Goal: Task Accomplishment & Management: Manage account settings

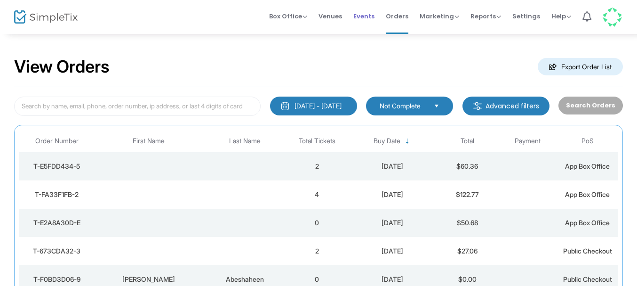
click at [374, 18] on span "Events" at bounding box center [363, 16] width 21 height 24
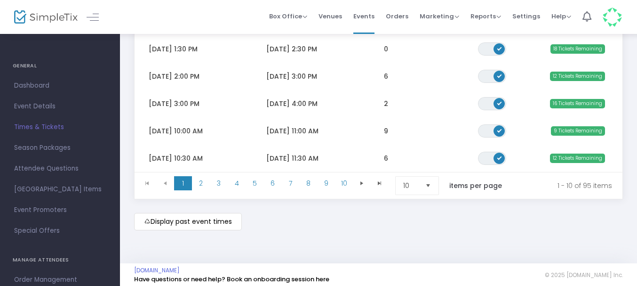
scroll to position [286, 0]
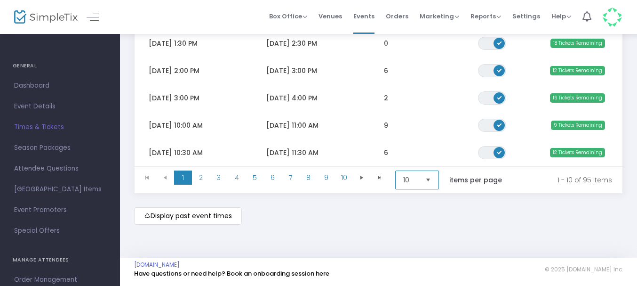
click at [421, 176] on span "10" at bounding box center [410, 180] width 22 height 18
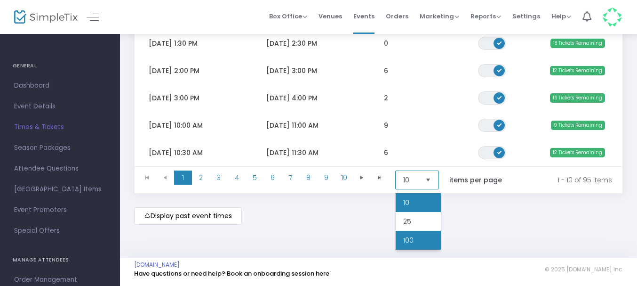
click at [411, 235] on span "100" at bounding box center [408, 239] width 10 height 9
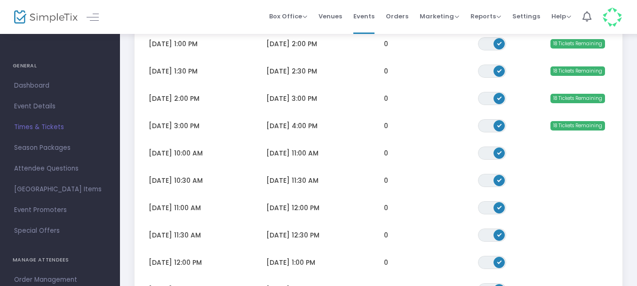
scroll to position [2357, 0]
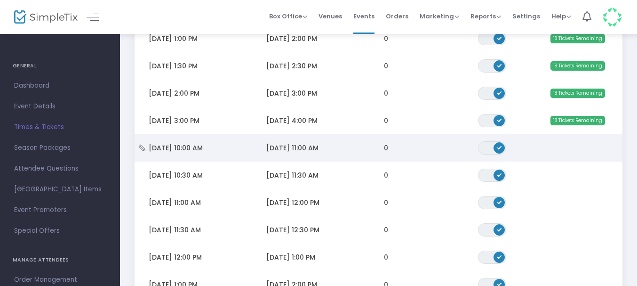
click at [300, 146] on span "[DATE] 11:00 AM" at bounding box center [292, 147] width 52 height 9
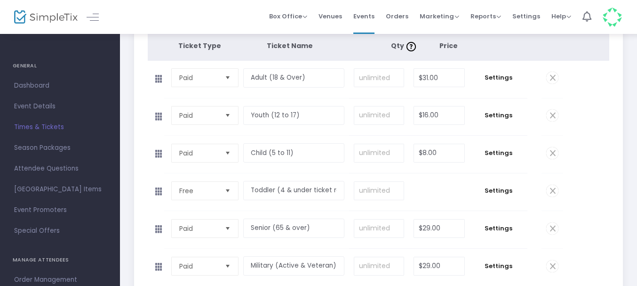
scroll to position [138, 0]
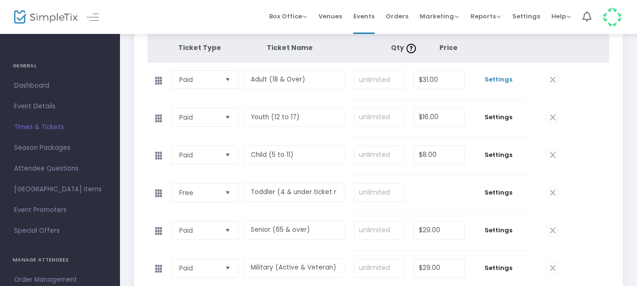
click at [500, 80] on span "Settings" at bounding box center [498, 79] width 48 height 9
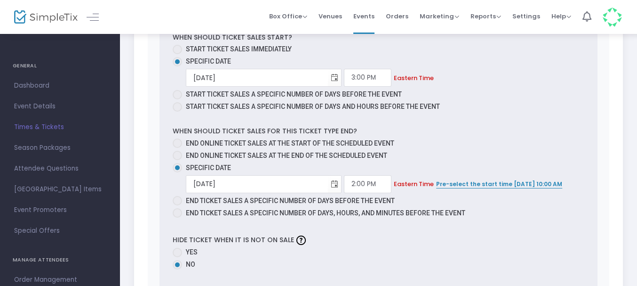
scroll to position [527, 0]
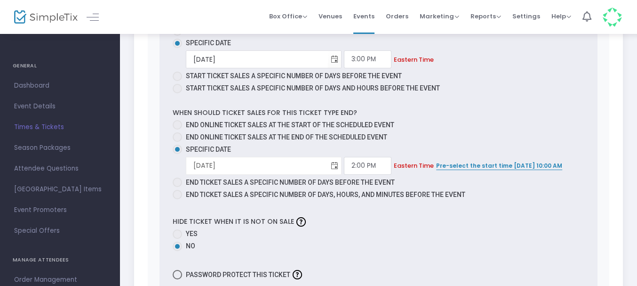
click at [327, 167] on span "Toggle calendar" at bounding box center [335, 166] width 16 height 16
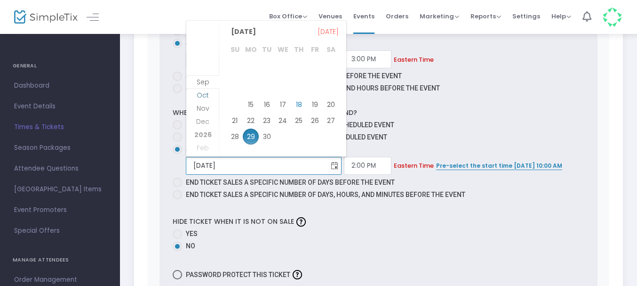
click at [205, 95] on span "Oct" at bounding box center [203, 94] width 12 height 9
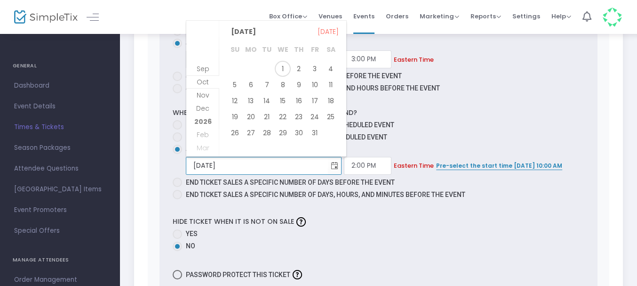
click at [302, 69] on span "2" at bounding box center [299, 69] width 16 height 16
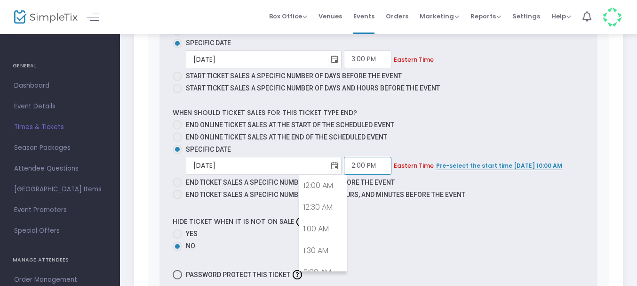
scroll to position [569, 0]
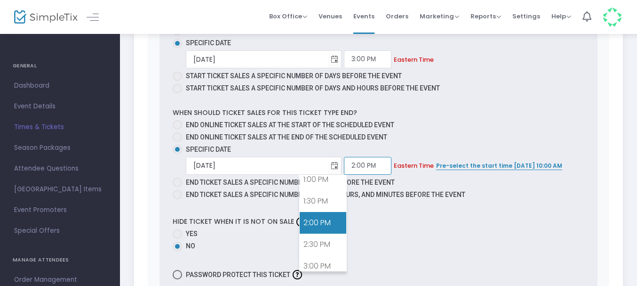
click at [344, 161] on input "2:00 PM" at bounding box center [368, 166] width 48 height 18
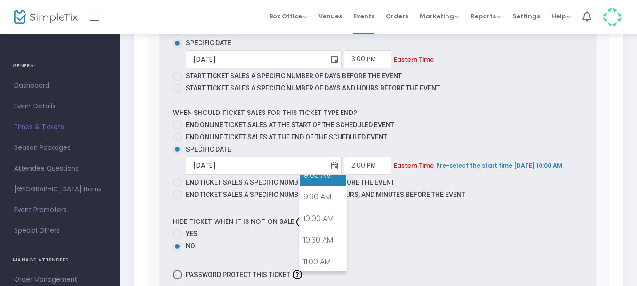
click at [331, 177] on link "9:00 AM" at bounding box center [323, 175] width 47 height 22
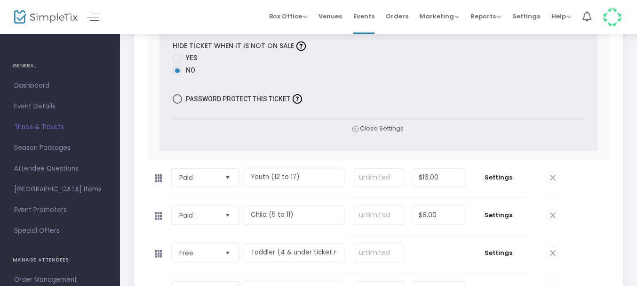
scroll to position [763, 0]
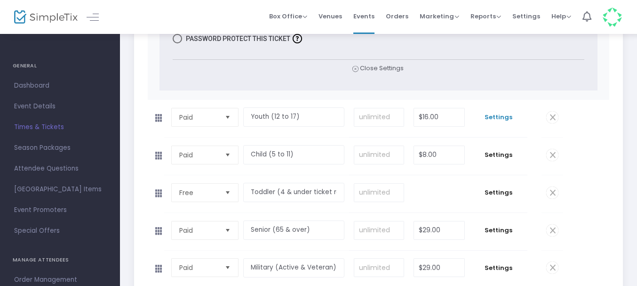
click at [496, 120] on span "Settings" at bounding box center [498, 116] width 48 height 9
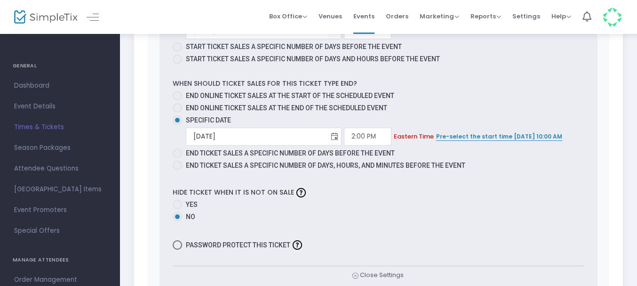
scroll to position [1221, 0]
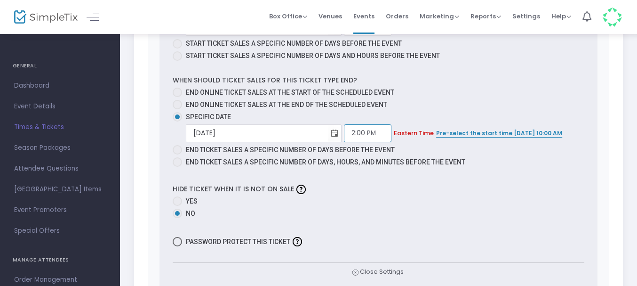
click at [344, 134] on input "2:00 PM" at bounding box center [368, 133] width 48 height 18
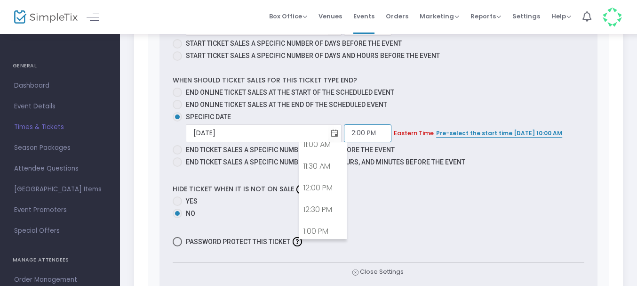
scroll to position [400, 0]
click at [335, 148] on link "9:00 AM" at bounding box center [323, 143] width 47 height 22
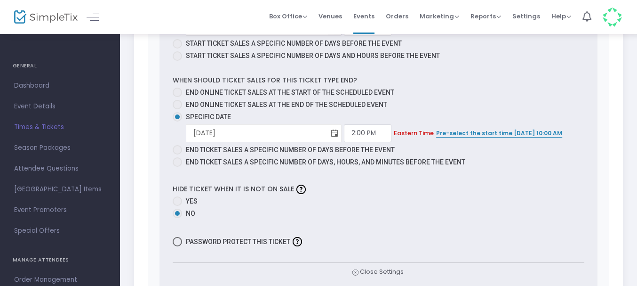
click at [327, 132] on span "Toggle calendar" at bounding box center [335, 133] width 16 height 16
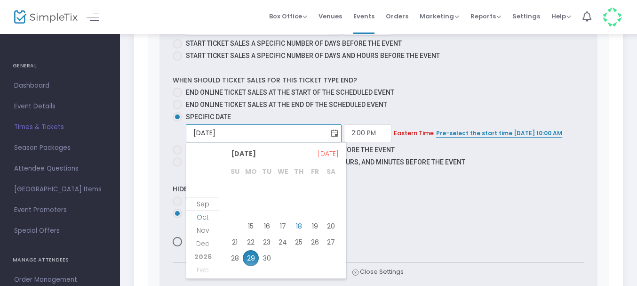
click at [203, 215] on span "Oct" at bounding box center [203, 216] width 12 height 9
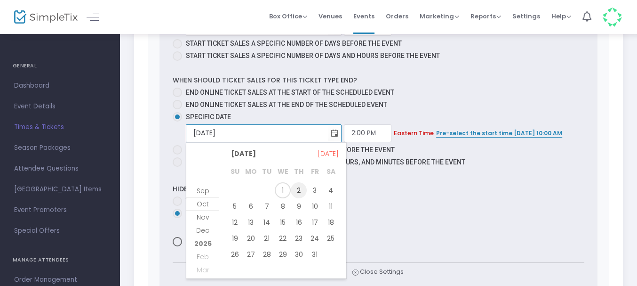
click at [305, 188] on span "2" at bounding box center [299, 190] width 16 height 16
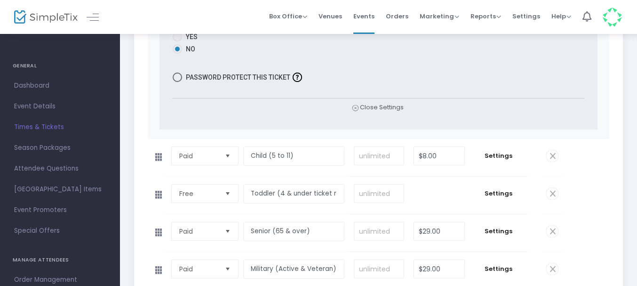
scroll to position [1404, 0]
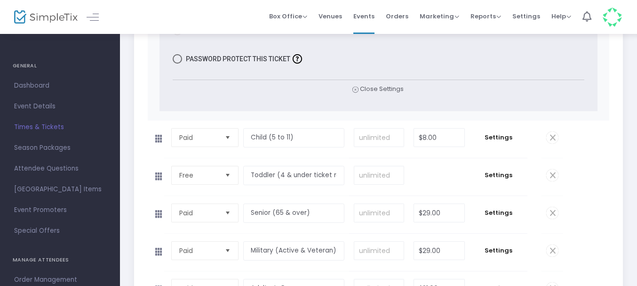
click at [508, 143] on td "Settings" at bounding box center [498, 138] width 58 height 37
click at [508, 140] on span "Settings" at bounding box center [498, 137] width 48 height 9
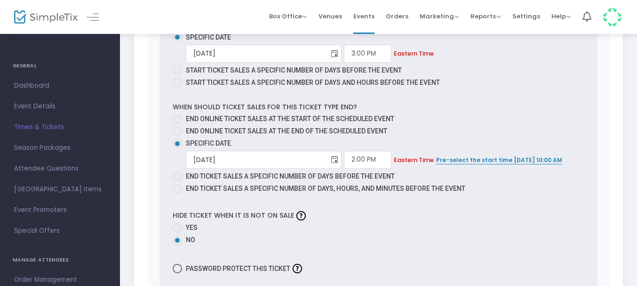
scroll to position [1866, 0]
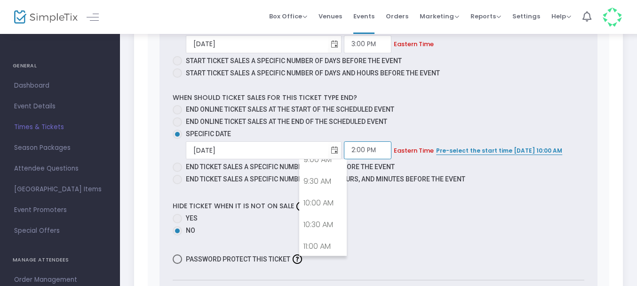
click at [344, 146] on input "2:00 PM" at bounding box center [368, 150] width 48 height 18
click at [331, 167] on link "9:00 AM" at bounding box center [323, 160] width 47 height 22
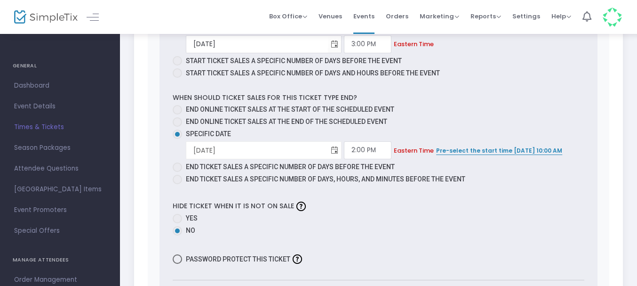
click at [327, 150] on span "Toggle calendar" at bounding box center [335, 151] width 16 height 16
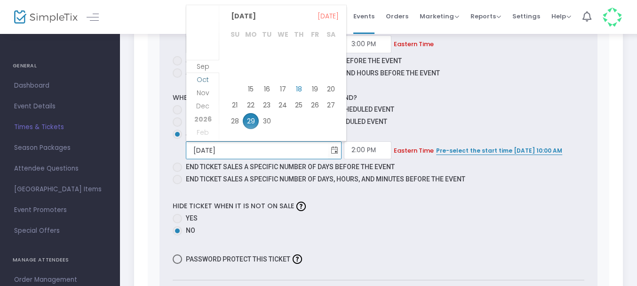
click at [200, 79] on span "Oct" at bounding box center [203, 79] width 12 height 9
click at [300, 52] on span "2" at bounding box center [299, 53] width 16 height 16
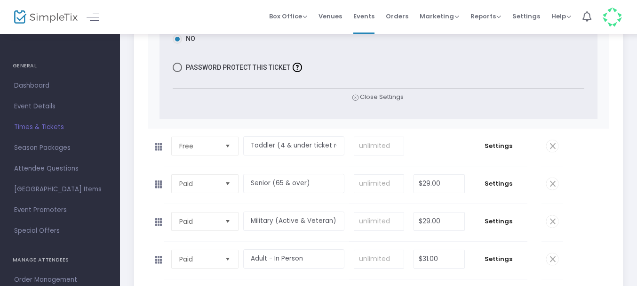
scroll to position [2095, 0]
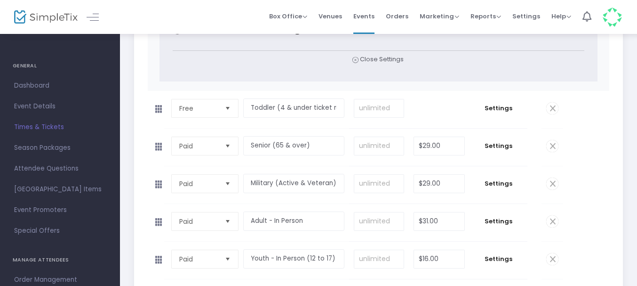
click at [502, 103] on td "Settings" at bounding box center [498, 109] width 58 height 37
click at [501, 107] on span "Settings" at bounding box center [498, 107] width 48 height 9
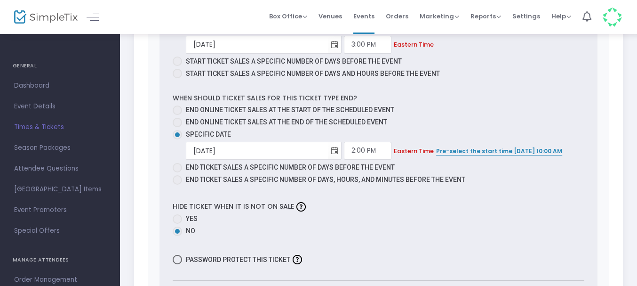
scroll to position [2477, 0]
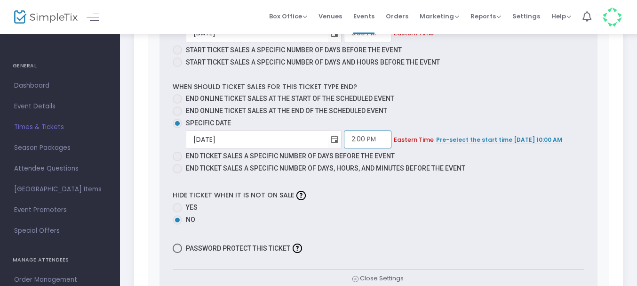
click at [344, 143] on input "2:00 PM" at bounding box center [368, 139] width 48 height 18
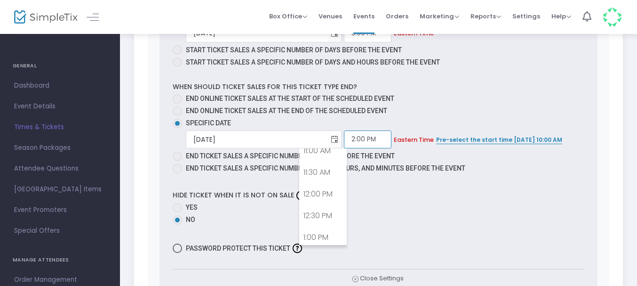
scroll to position [400, 0]
click at [333, 150] on link "9:00 AM" at bounding box center [323, 149] width 47 height 22
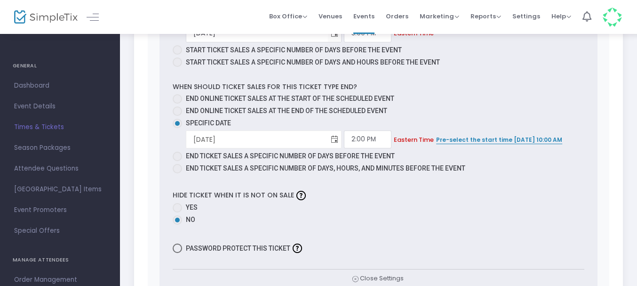
click at [327, 138] on span "Toggle calendar" at bounding box center [335, 140] width 16 height 16
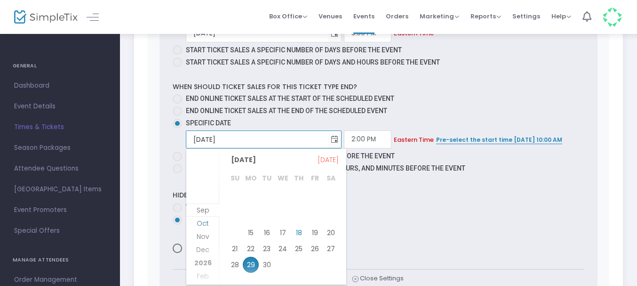
click at [199, 223] on span "Oct" at bounding box center [203, 222] width 12 height 9
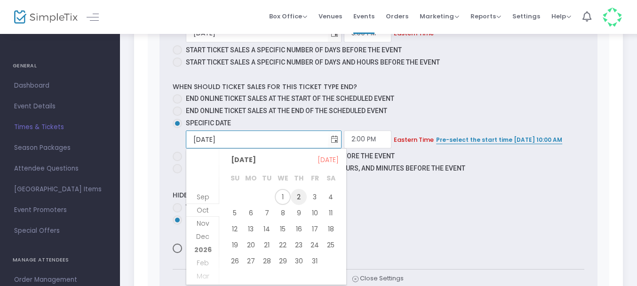
click at [298, 199] on span "2" at bounding box center [299, 197] width 16 height 16
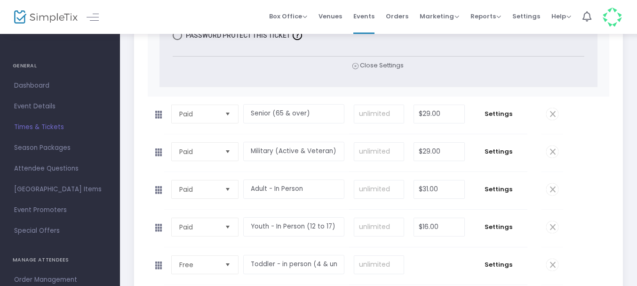
scroll to position [2696, 0]
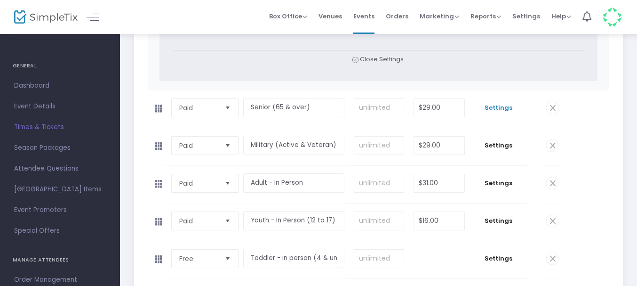
click at [501, 109] on span "Settings" at bounding box center [498, 107] width 48 height 9
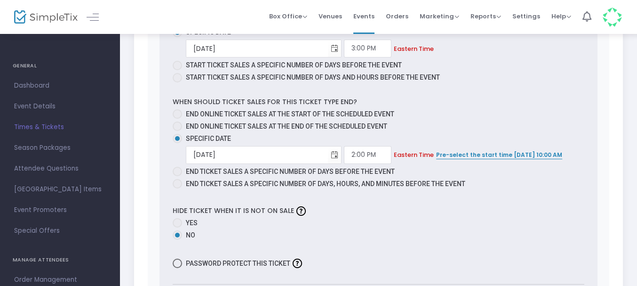
scroll to position [3143, 0]
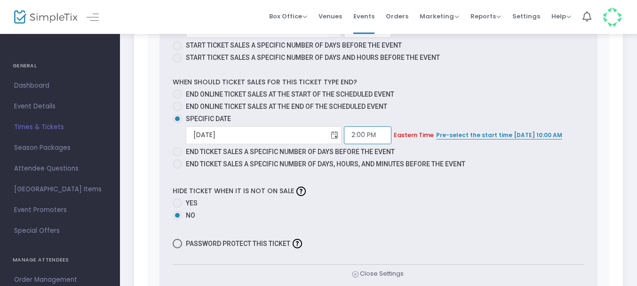
click at [344, 135] on input "2:00 PM" at bounding box center [368, 135] width 48 height 18
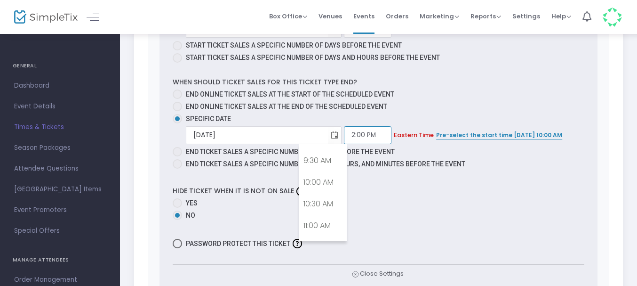
scroll to position [400, 0]
click at [334, 145] on link "9:00 AM" at bounding box center [323, 145] width 47 height 22
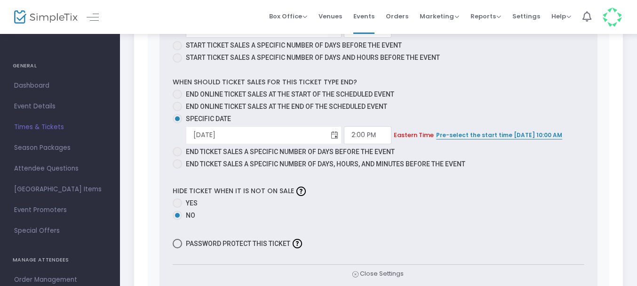
click at [327, 133] on span "Toggle calendar" at bounding box center [335, 135] width 16 height 16
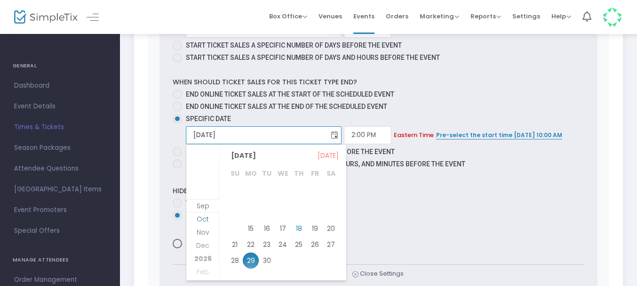
click at [204, 219] on span "Oct" at bounding box center [203, 218] width 12 height 9
click at [298, 193] on span "2" at bounding box center [299, 192] width 16 height 16
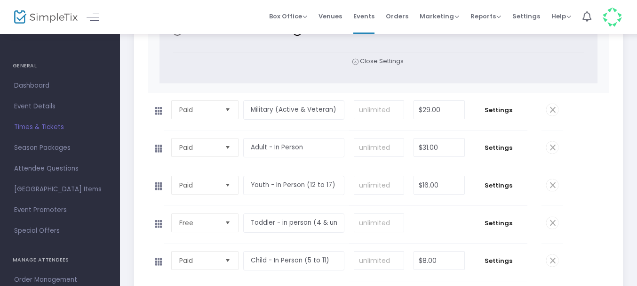
scroll to position [3369, 0]
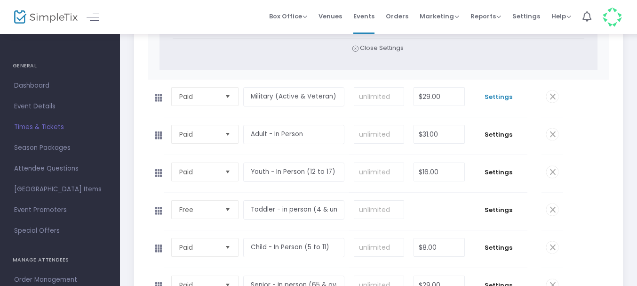
click at [501, 99] on span "Settings" at bounding box center [498, 96] width 48 height 9
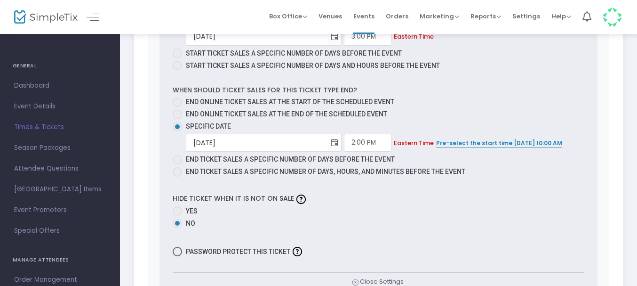
scroll to position [3835, 0]
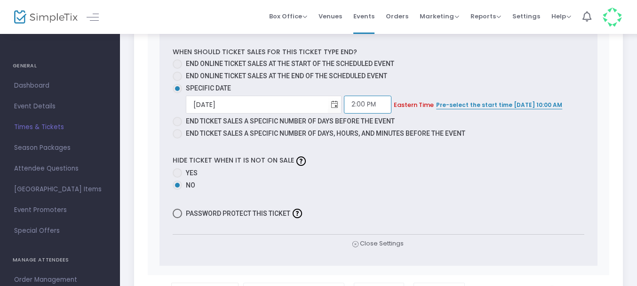
click at [344, 104] on input "2:00 PM" at bounding box center [368, 104] width 48 height 18
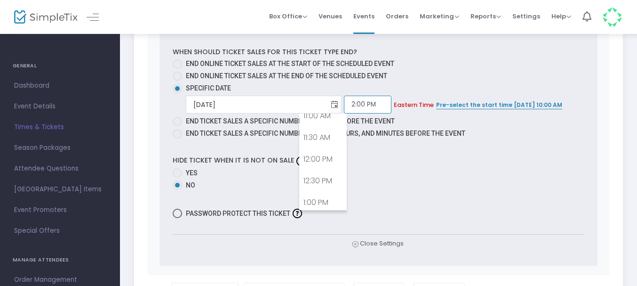
scroll to position [400, 0]
click at [337, 120] on link "9:00 AM" at bounding box center [323, 114] width 47 height 22
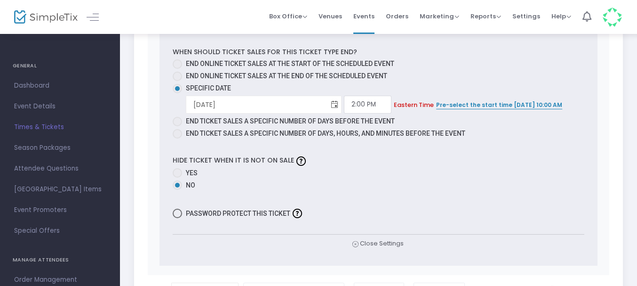
click at [327, 103] on span "Toggle calendar" at bounding box center [335, 105] width 16 height 16
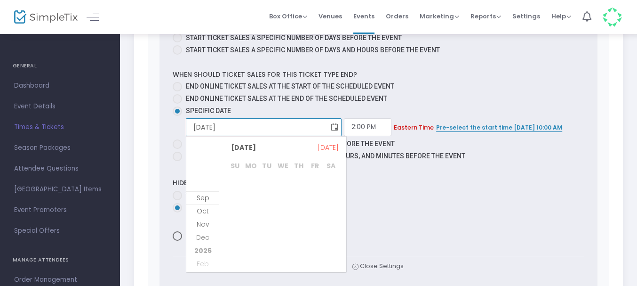
scroll to position [121, 0]
click at [299, 190] on span "2" at bounding box center [299, 188] width 16 height 16
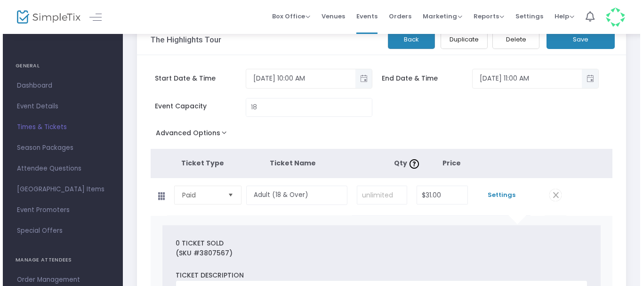
scroll to position [0, 0]
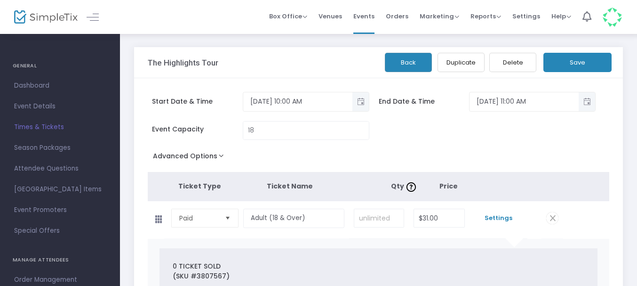
click at [587, 59] on button "Save" at bounding box center [577, 62] width 68 height 19
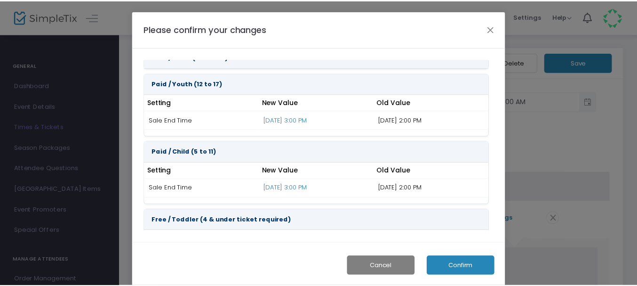
scroll to position [54, 0]
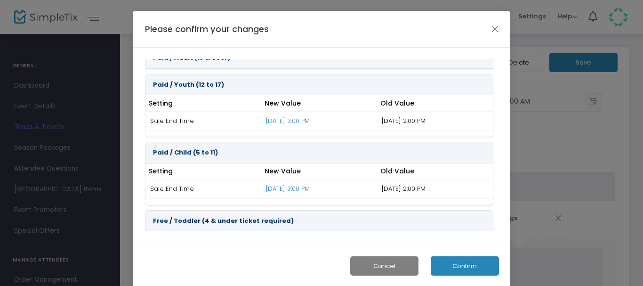
click at [360, 256] on button "Cancel" at bounding box center [384, 265] width 68 height 19
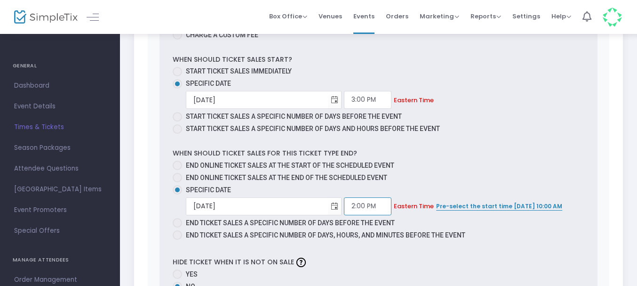
scroll to position [612, 0]
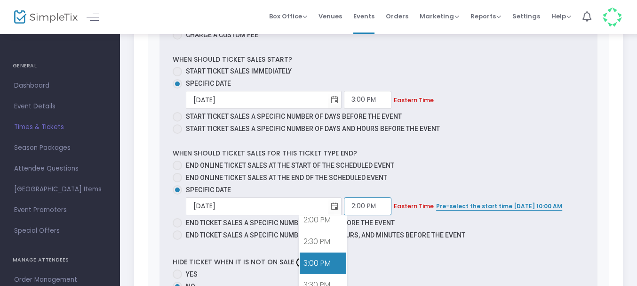
drag, startPoint x: 334, startPoint y: 203, endPoint x: 307, endPoint y: 205, distance: 27.3
click at [344, 205] on input "2:00 PM" at bounding box center [368, 206] width 48 height 18
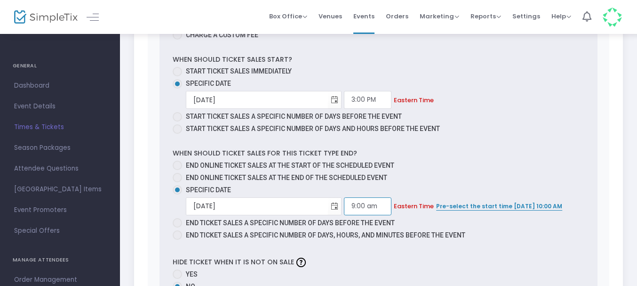
type input "9:00 am"
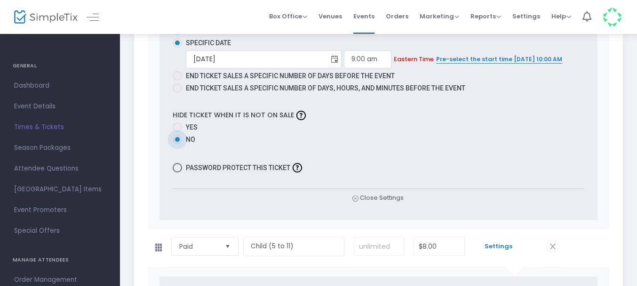
scroll to position [1296, 0]
